Goal: Information Seeking & Learning: Learn about a topic

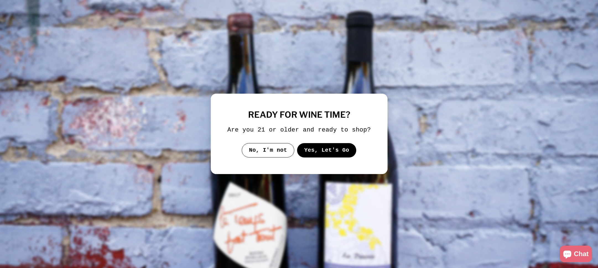
click at [336, 153] on button "Yes, Let's Go" at bounding box center [326, 150] width 59 height 14
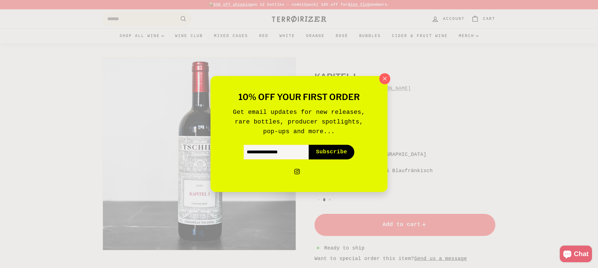
click at [384, 77] on icon "button" at bounding box center [385, 79] width 8 height 8
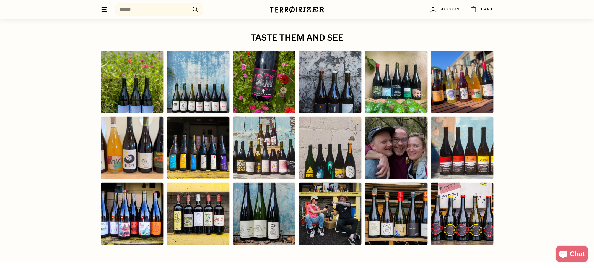
scroll to position [1587, 0]
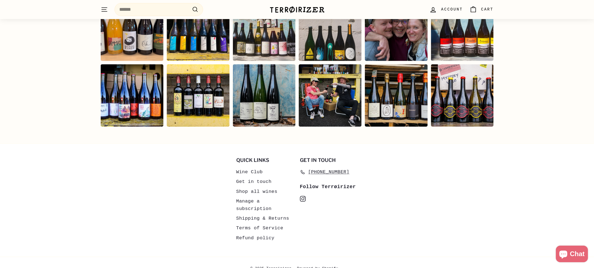
click at [254, 177] on link "Get in touch" at bounding box center [253, 182] width 35 height 10
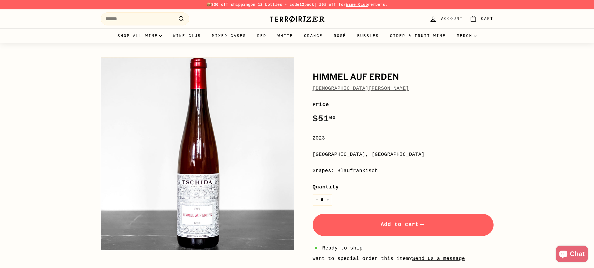
click at [310, 18] on img at bounding box center [296, 19] width 55 height 8
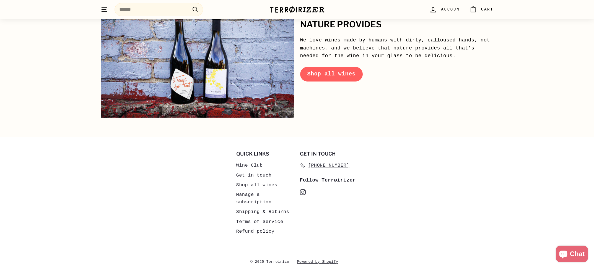
scroll to position [2684, 0]
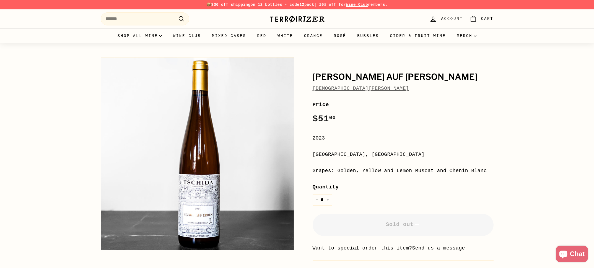
click at [342, 91] on link "[DEMOGRAPHIC_DATA][PERSON_NAME]" at bounding box center [361, 89] width 97 height 6
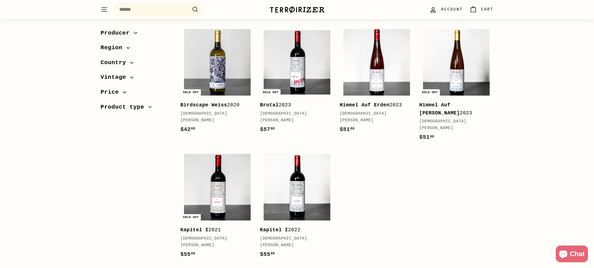
scroll to position [69, 0]
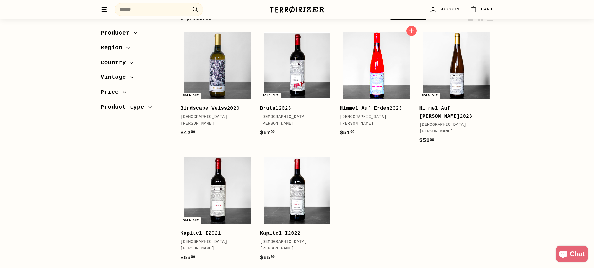
click at [372, 80] on img at bounding box center [376, 65] width 67 height 67
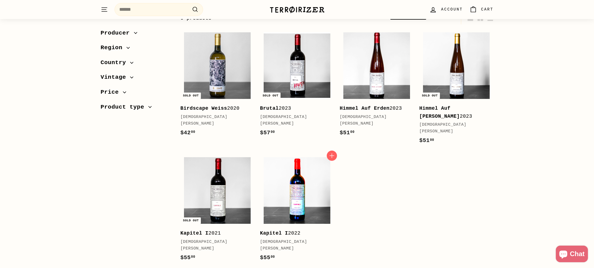
click at [298, 174] on img at bounding box center [297, 190] width 67 height 67
